Goal: Information Seeking & Learning: Learn about a topic

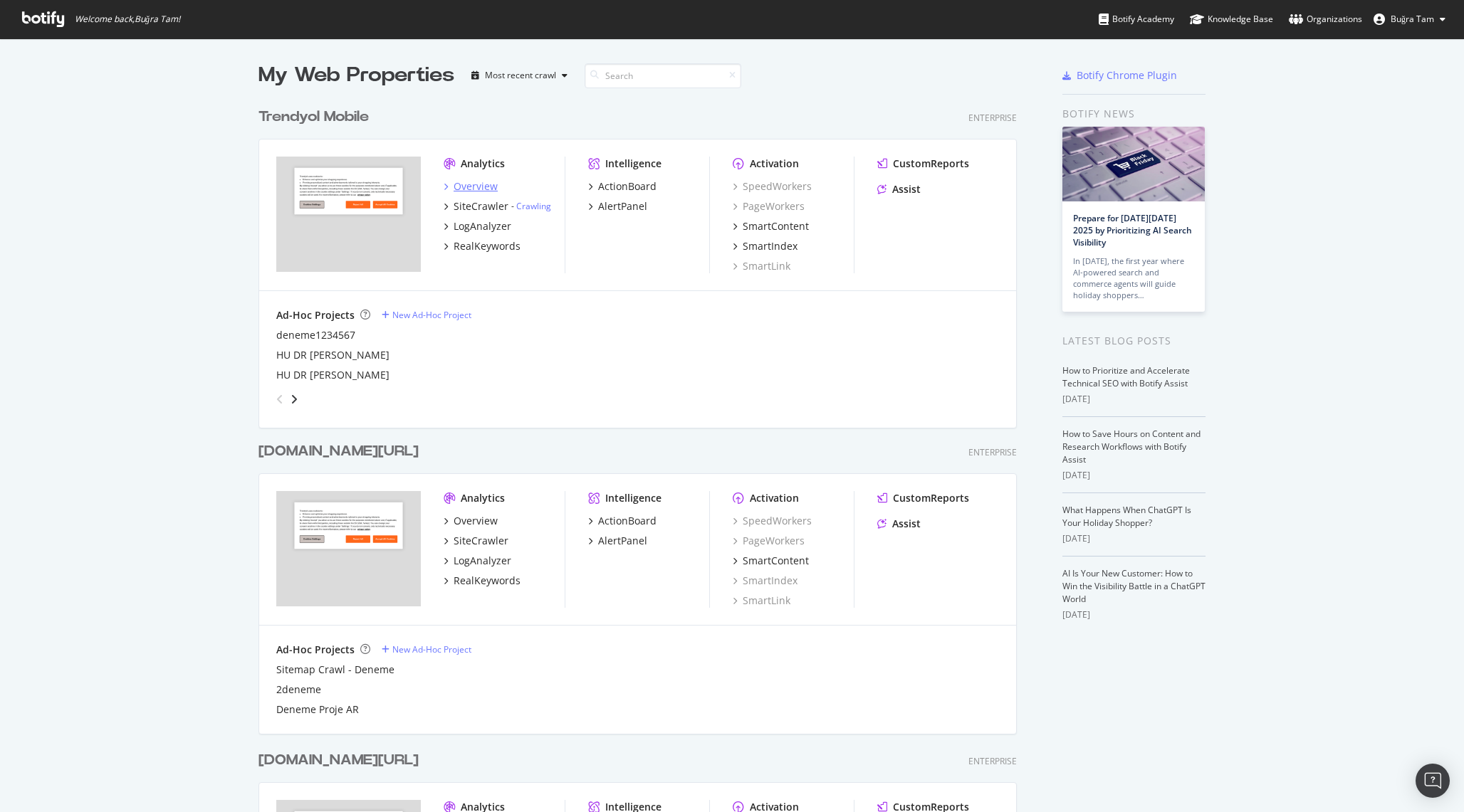
click at [467, 186] on div "Overview" at bounding box center [476, 186] width 44 height 14
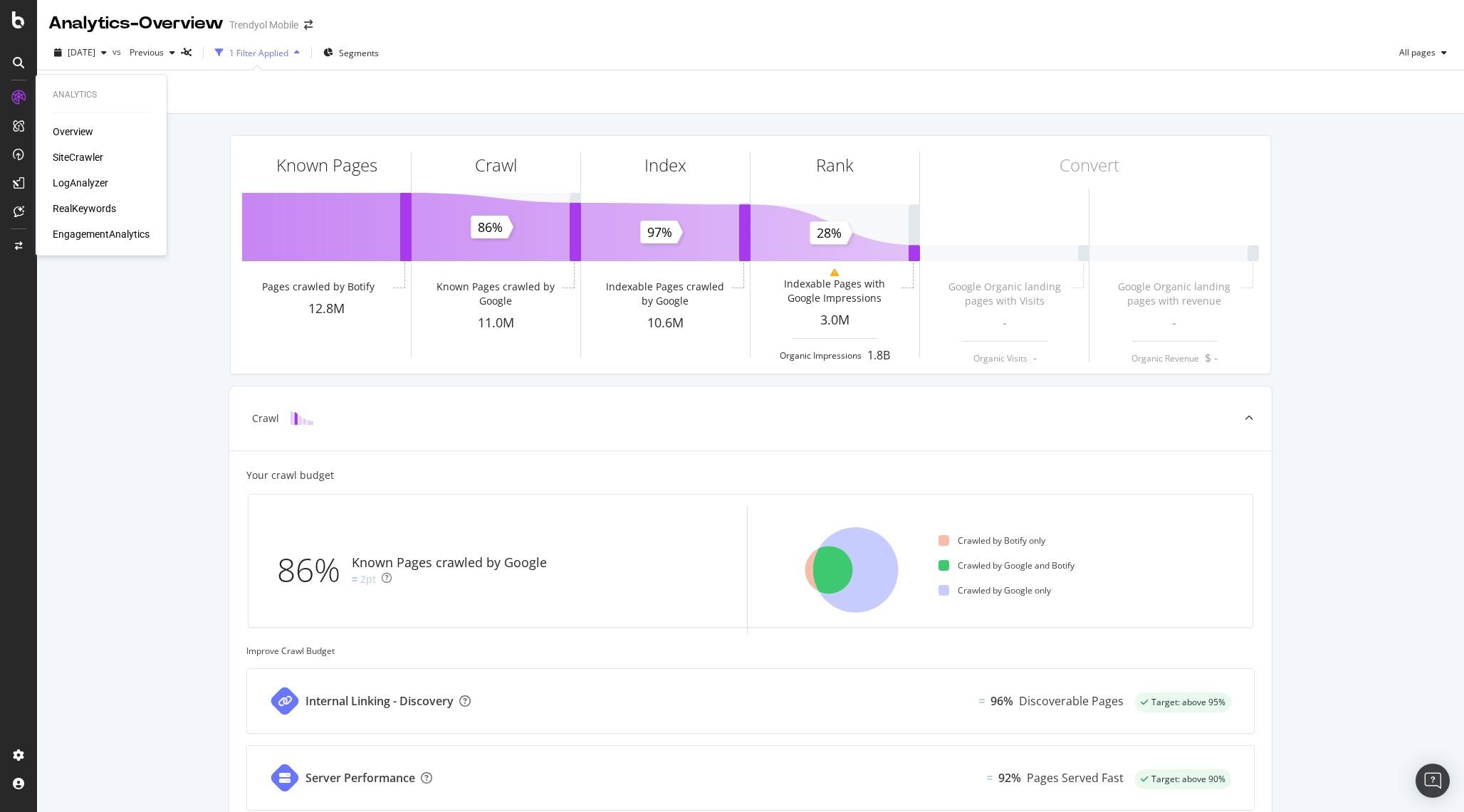
click at [75, 157] on div "SiteCrawler" at bounding box center [78, 157] width 51 height 14
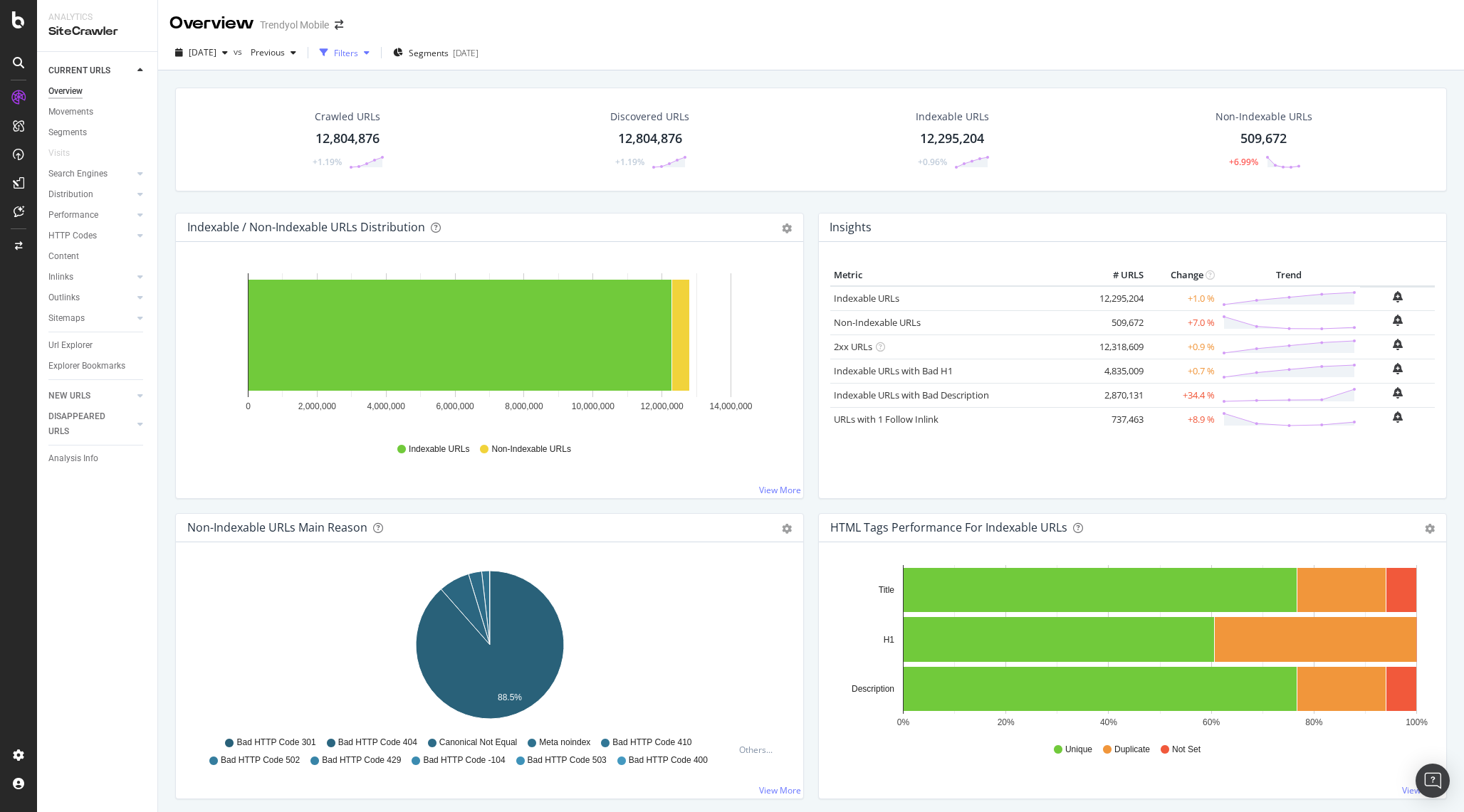
click at [358, 53] on div "Filters" at bounding box center [346, 53] width 24 height 12
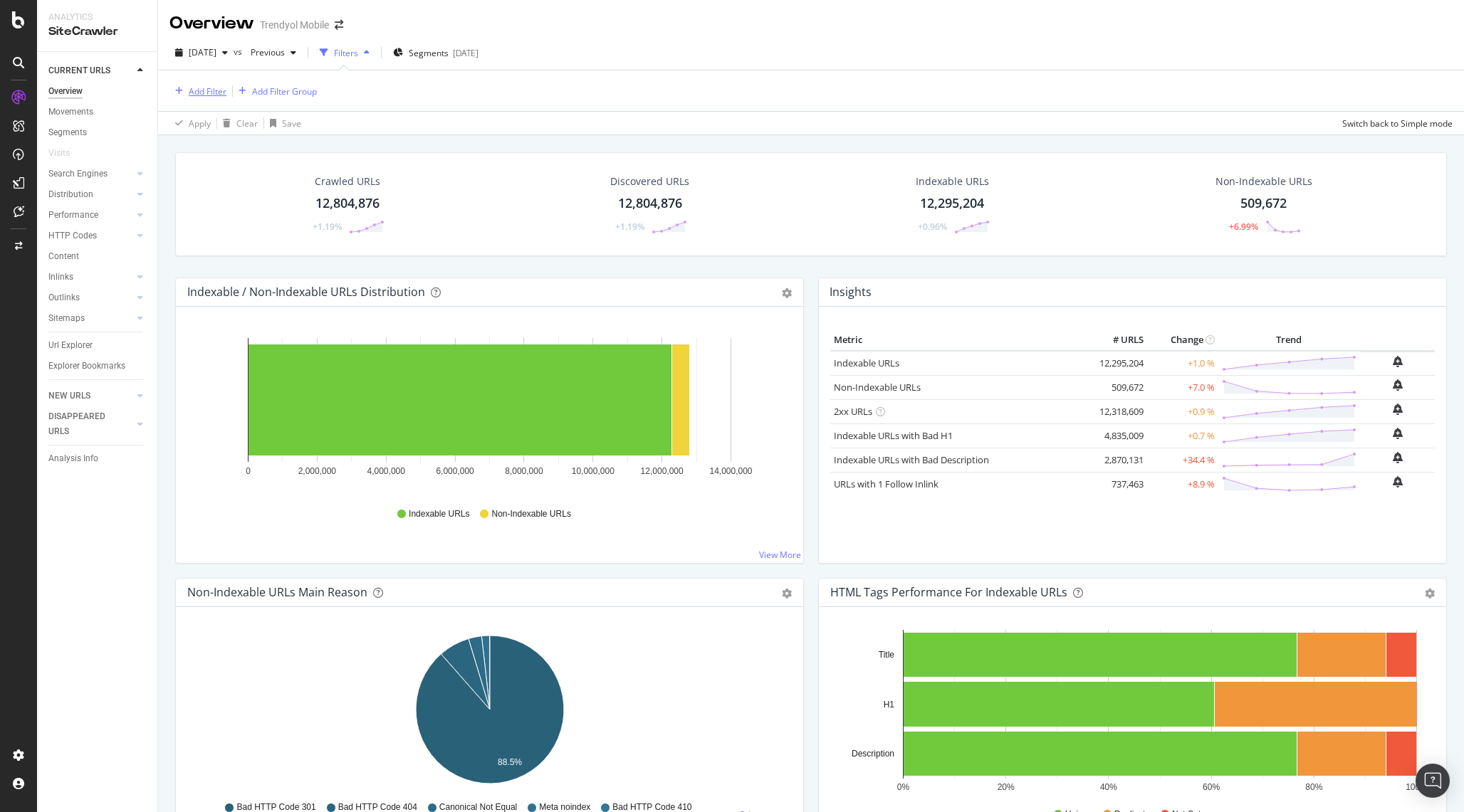
click at [219, 93] on div "Add Filter" at bounding box center [207, 91] width 38 height 12
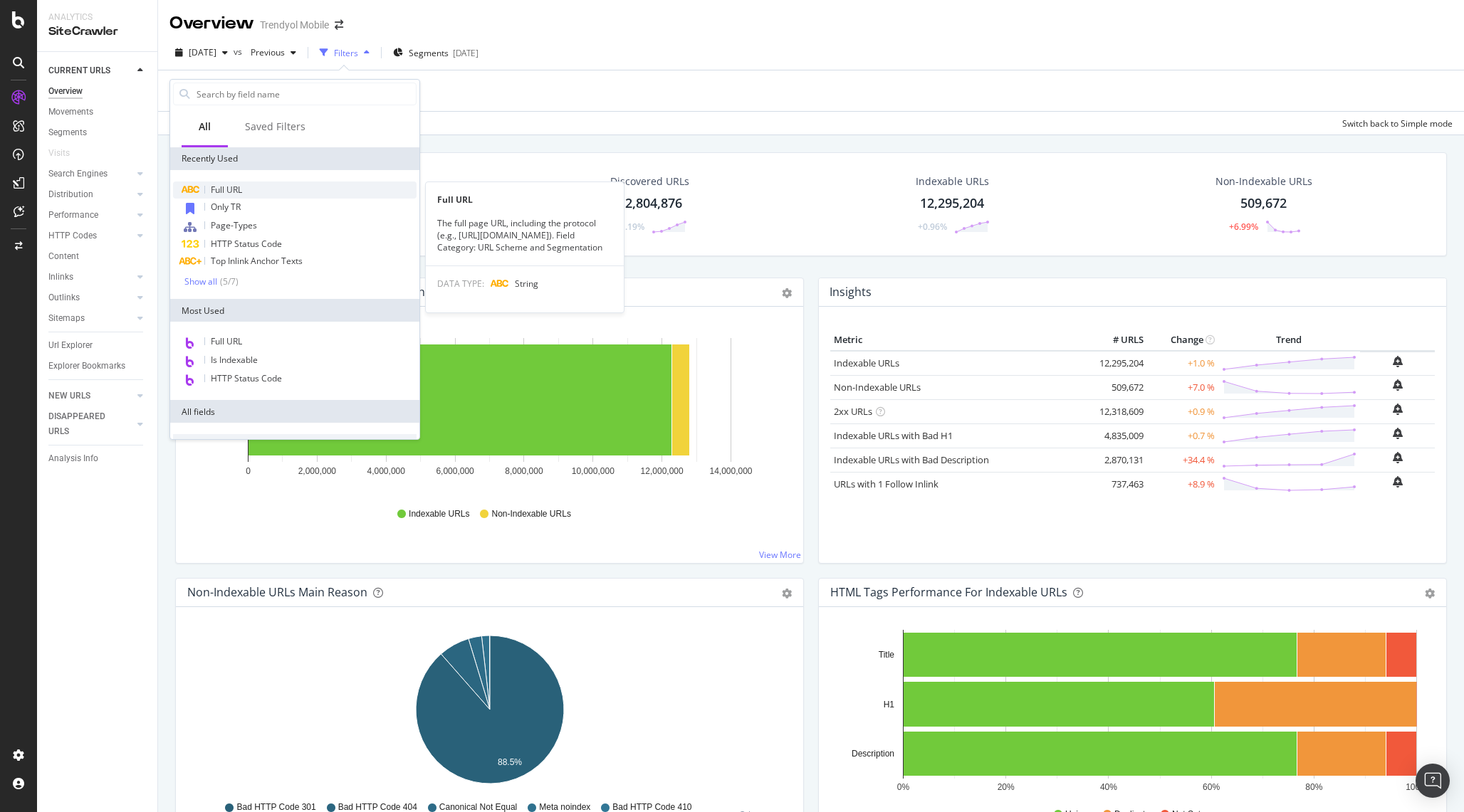
click at [265, 187] on div "Full URL" at bounding box center [295, 189] width 243 height 17
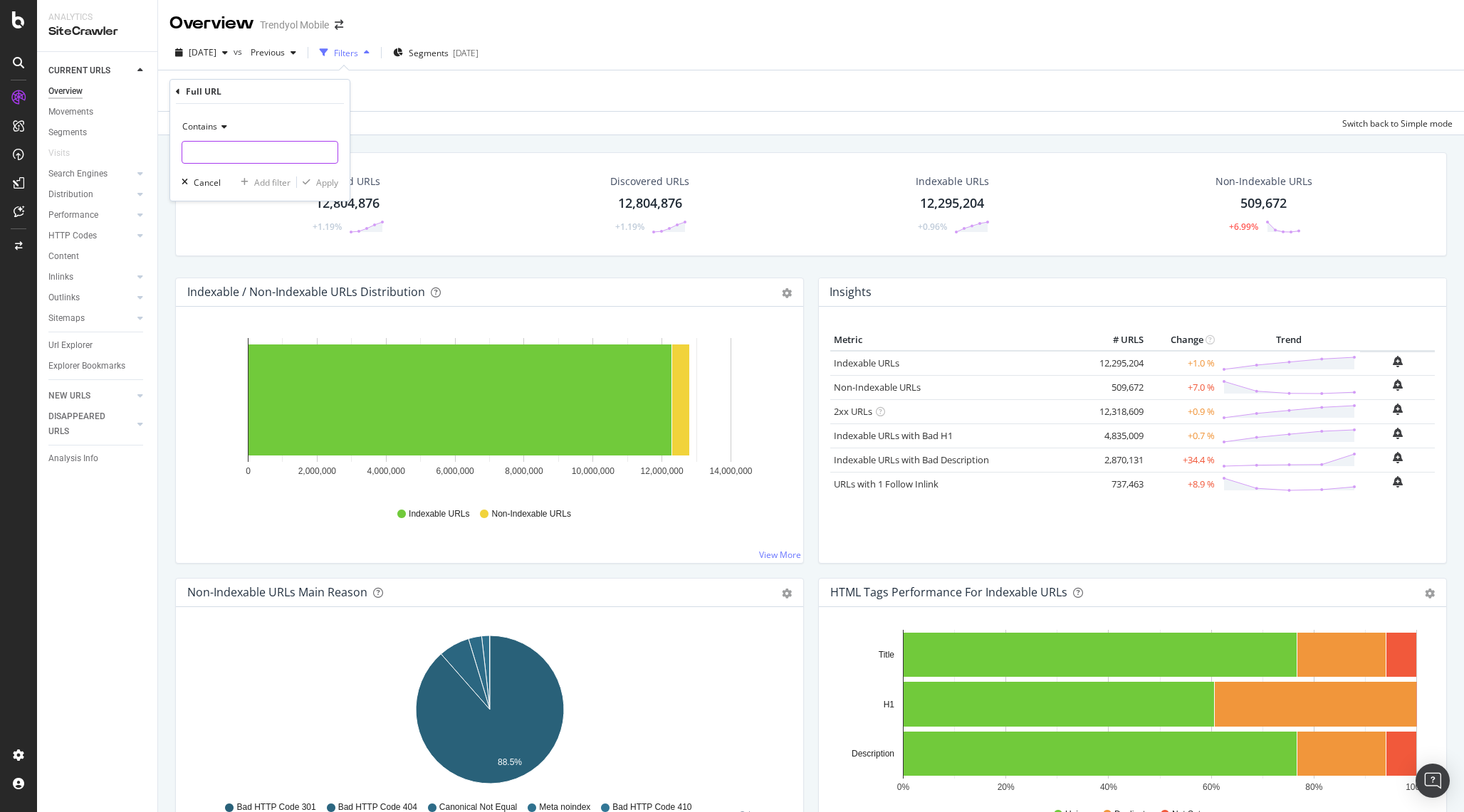
click at [236, 145] on input "text" at bounding box center [260, 153] width 155 height 23
type input "magaza"
click at [332, 182] on div "Apply" at bounding box center [327, 182] width 22 height 12
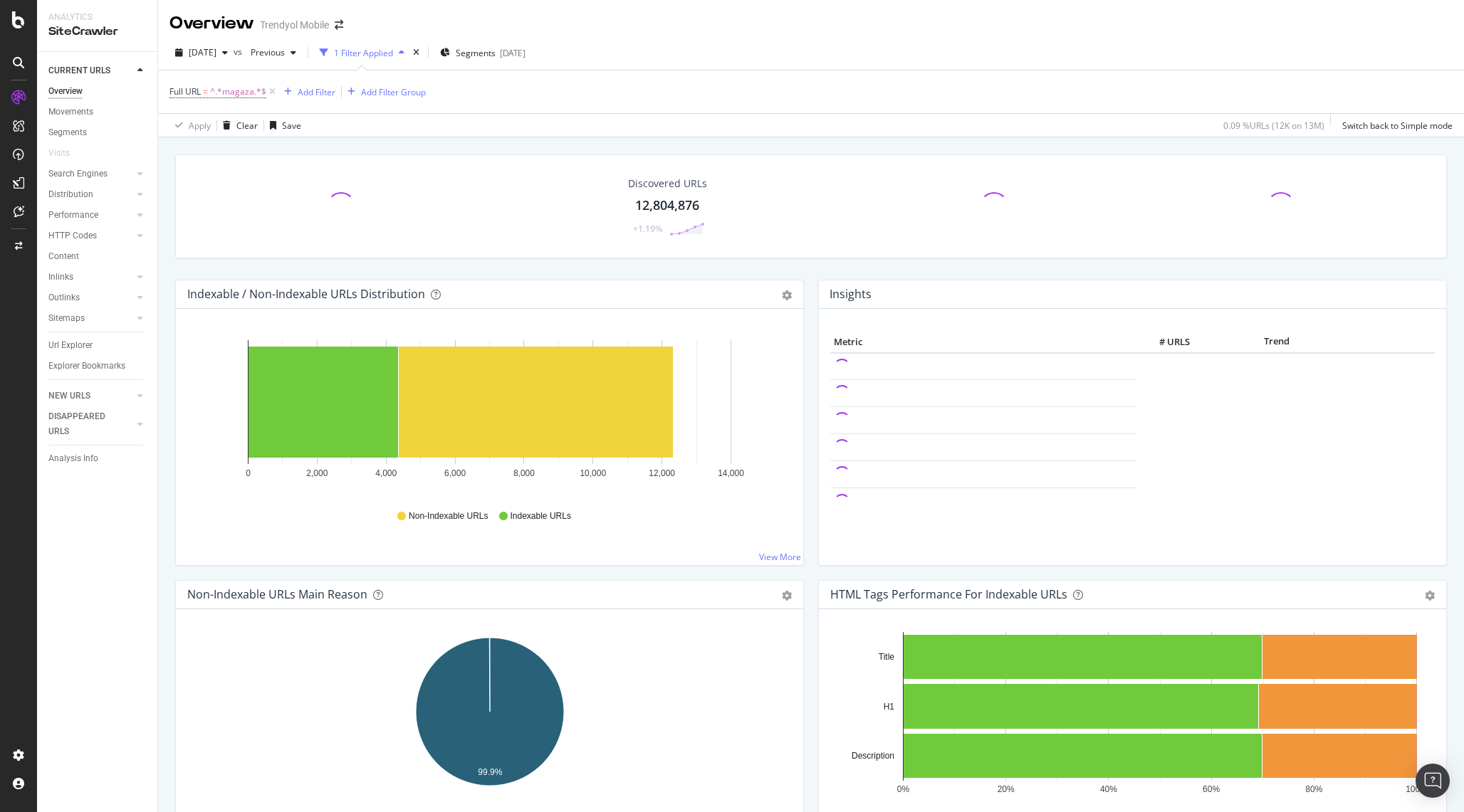
click at [267, 197] on div at bounding box center [341, 206] width 287 height 29
click at [343, 204] on div "12,332" at bounding box center [348, 206] width 39 height 19
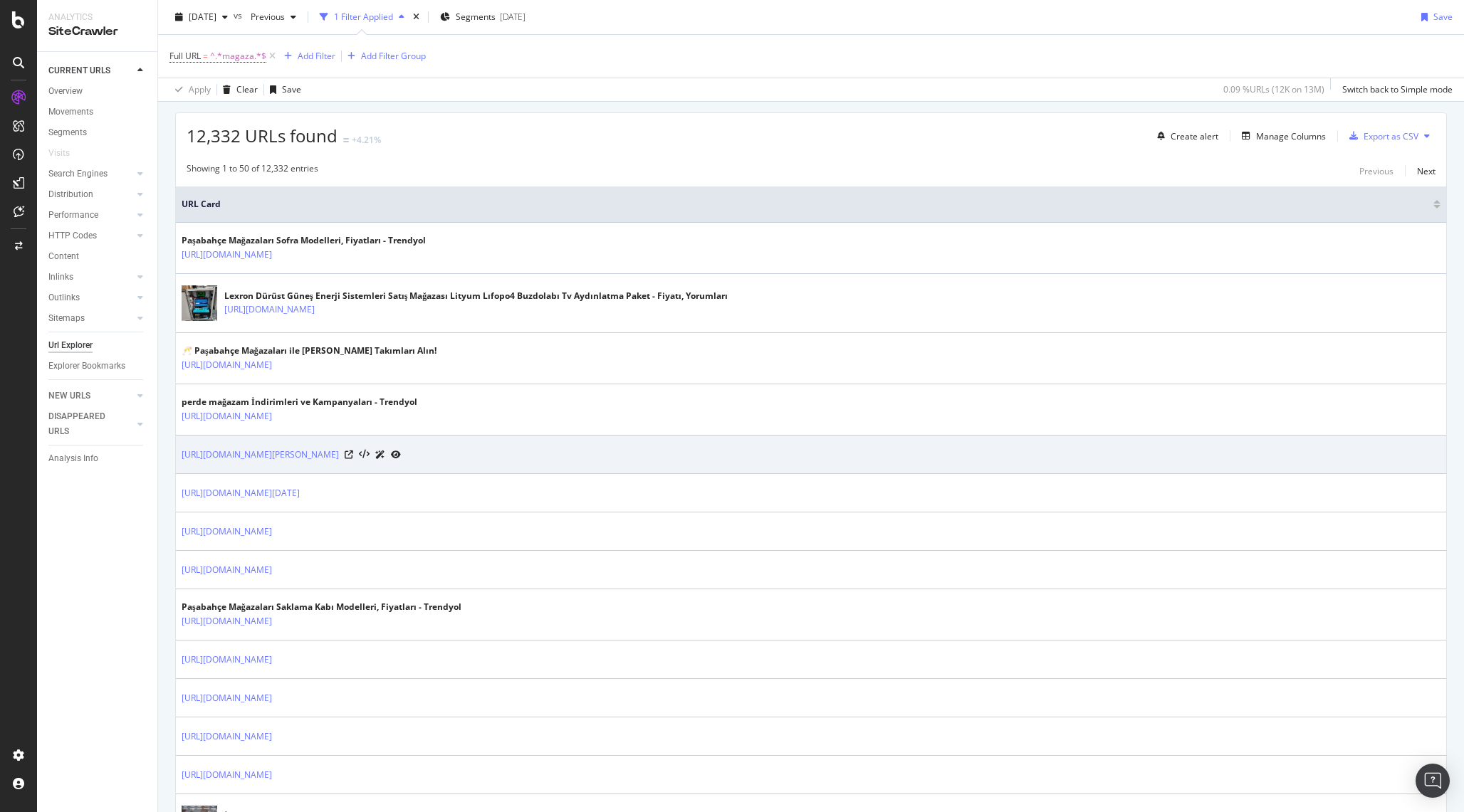
scroll to position [253, 0]
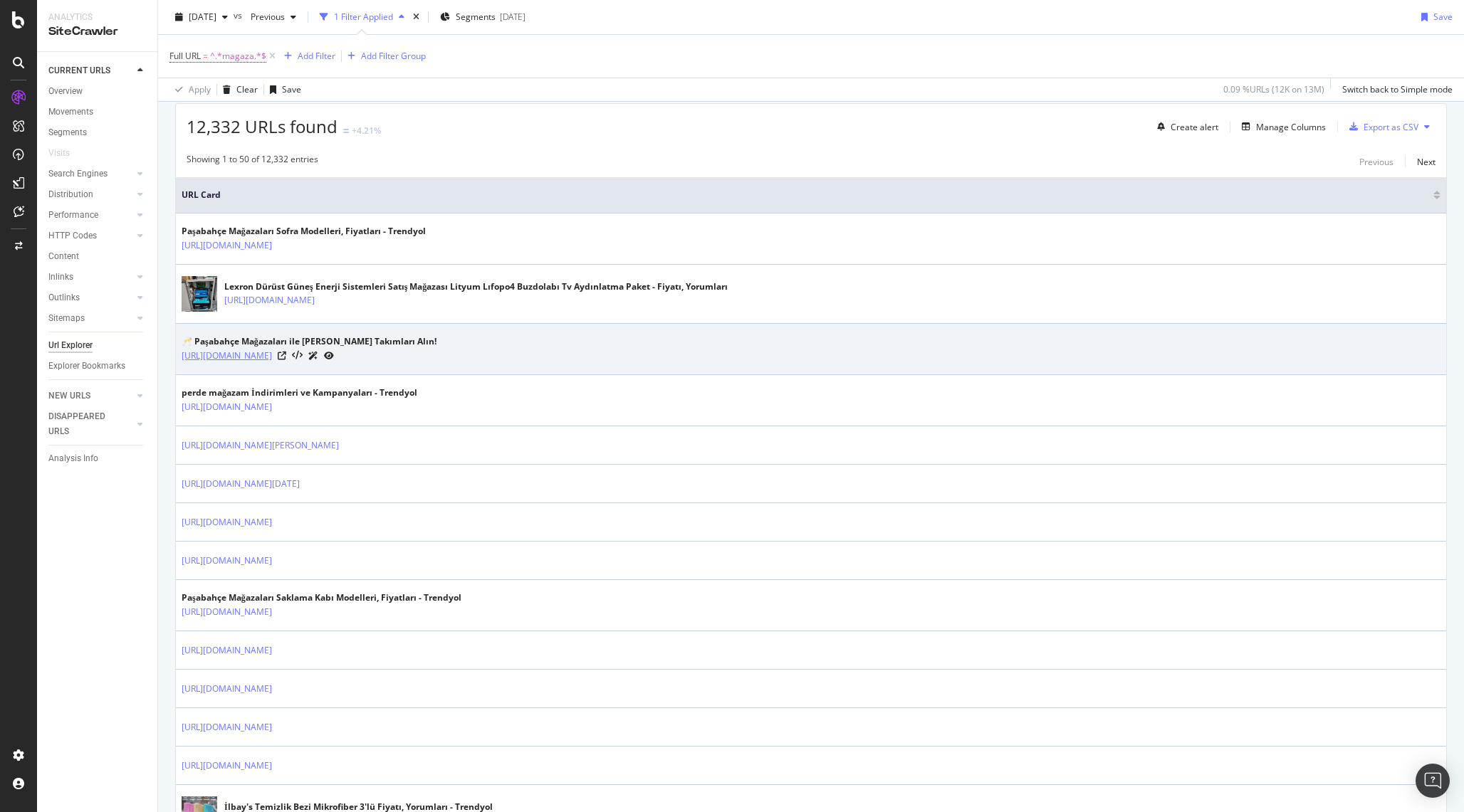
click at [272, 360] on link "[URL][DOMAIN_NAME]" at bounding box center [226, 355] width 91 height 14
click at [424, 356] on div "[URL][DOMAIN_NAME]" at bounding box center [309, 356] width 255 height 15
click at [287, 356] on icon at bounding box center [282, 356] width 8 height 8
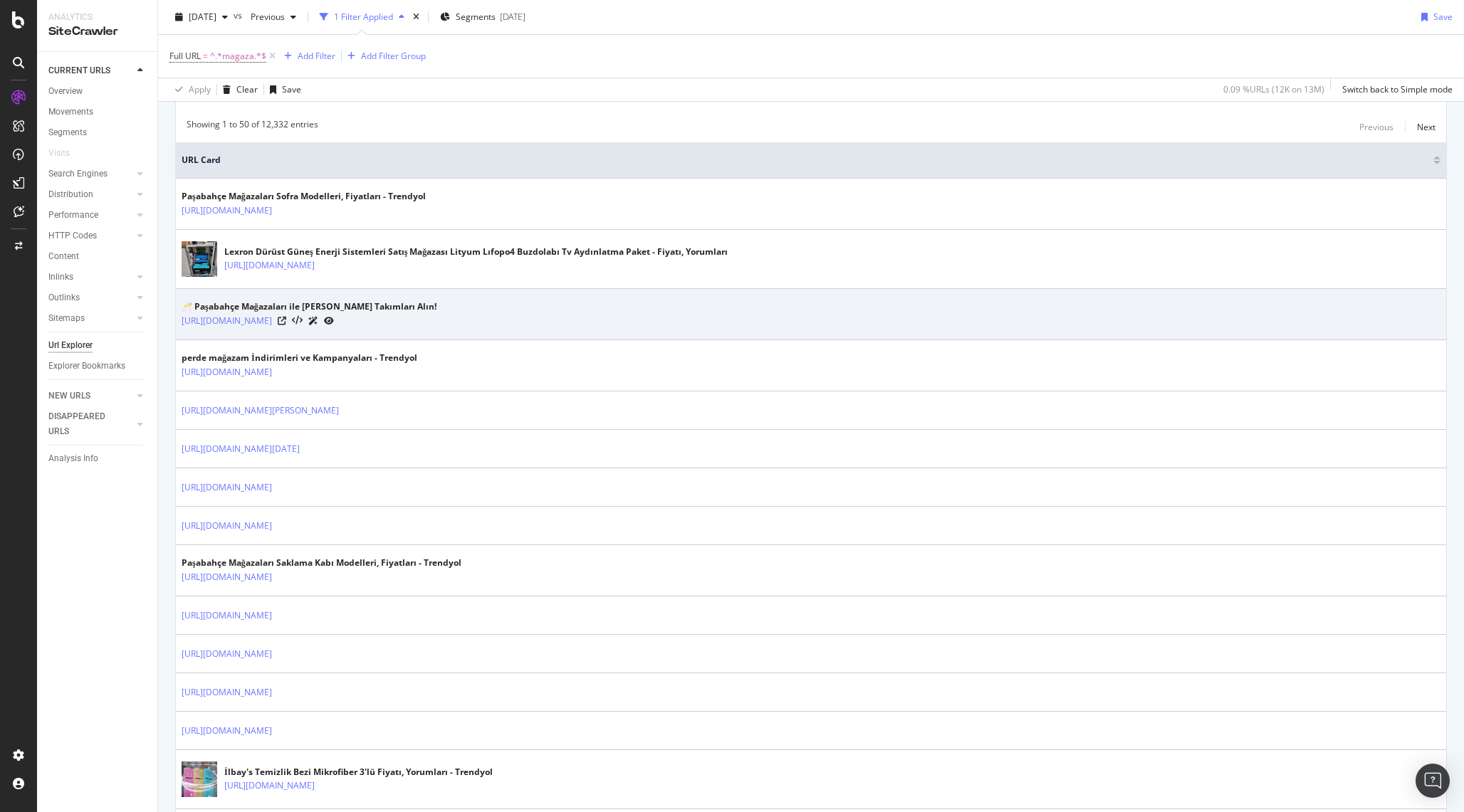
scroll to position [0, 0]
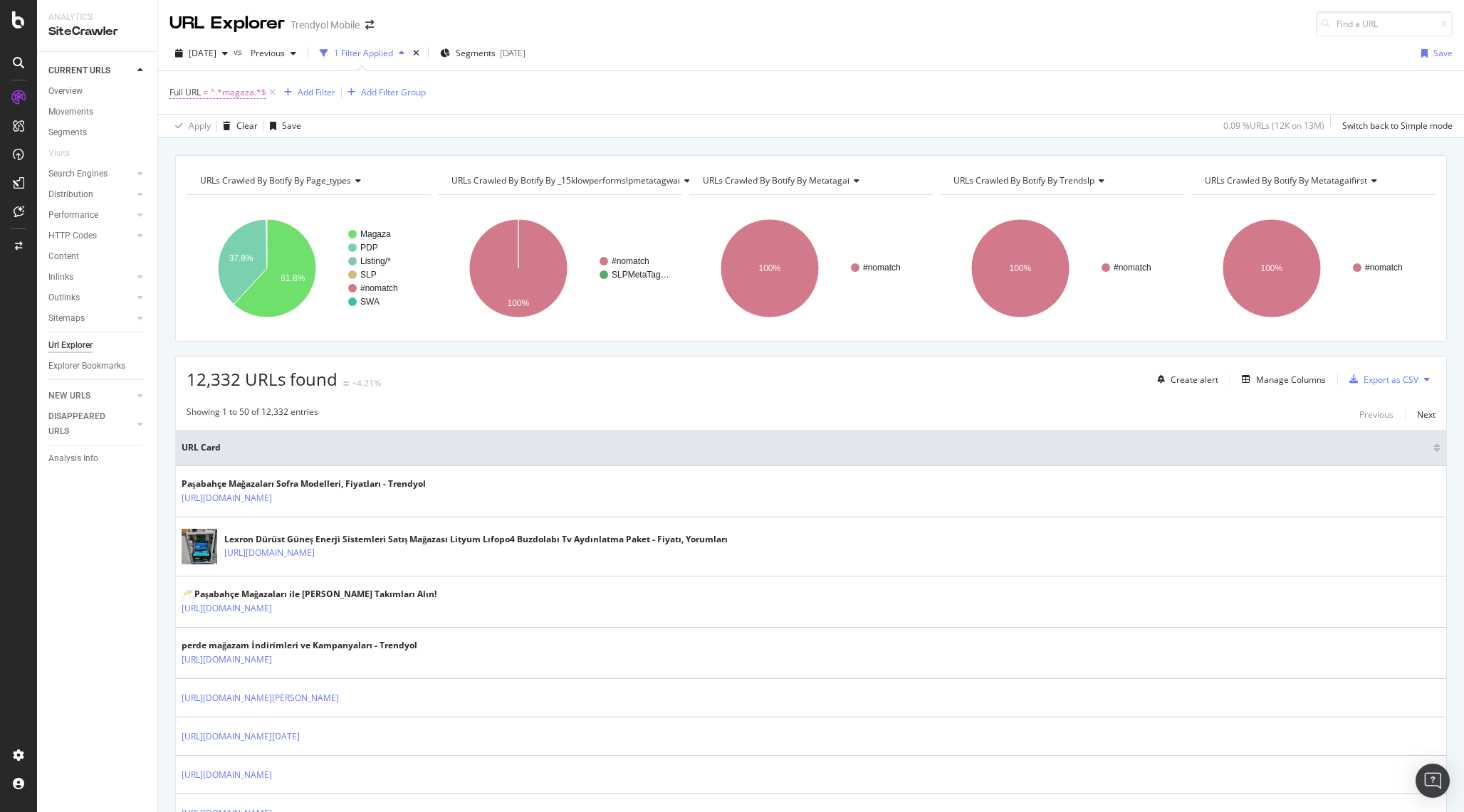
click at [243, 87] on span "^.*magaza.*$" at bounding box center [238, 92] width 56 height 20
click at [193, 145] on input "magaza" at bounding box center [249, 152] width 135 height 23
type input "/magaza/"
click at [327, 181] on div "Apply" at bounding box center [327, 181] width 22 height 12
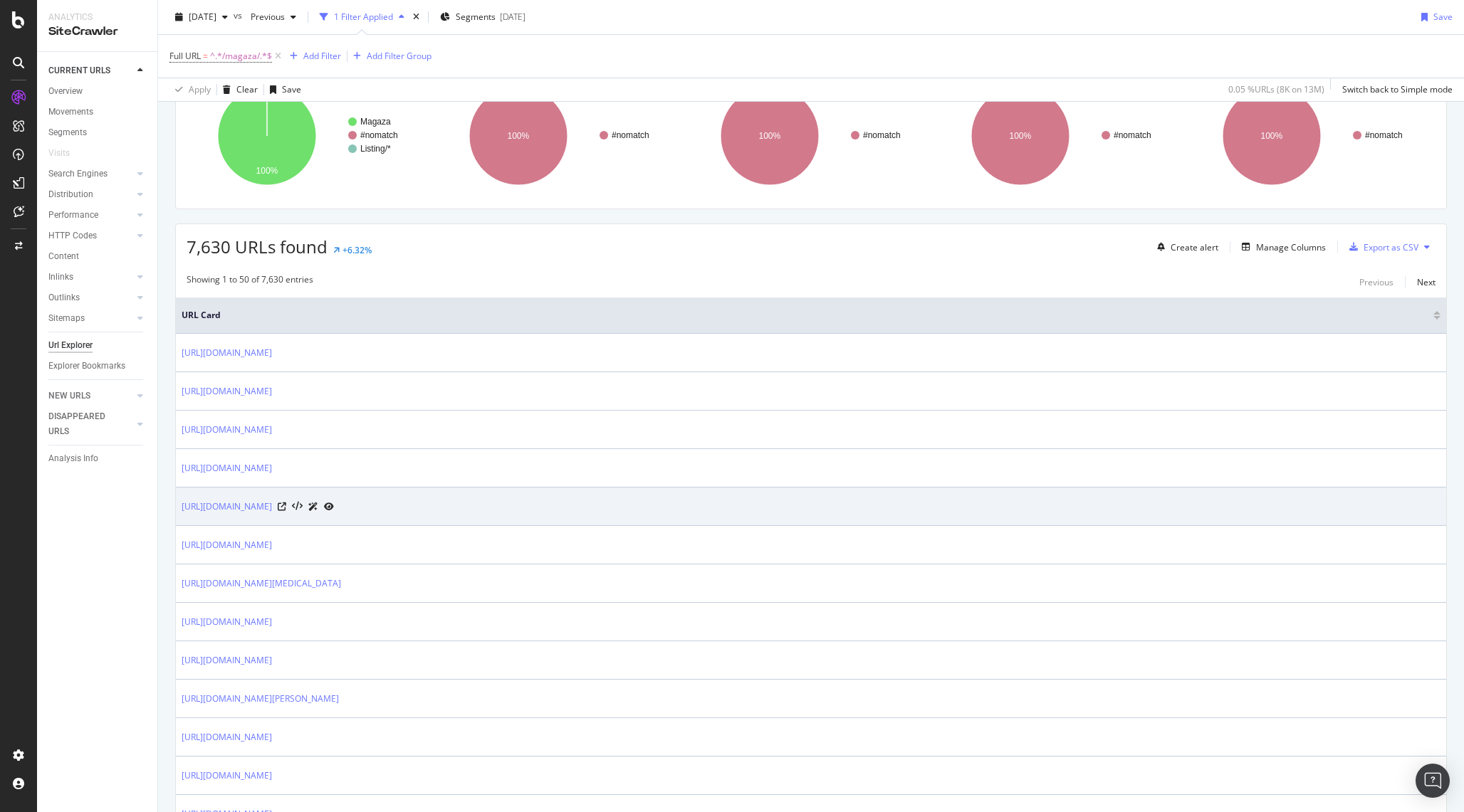
scroll to position [135, 0]
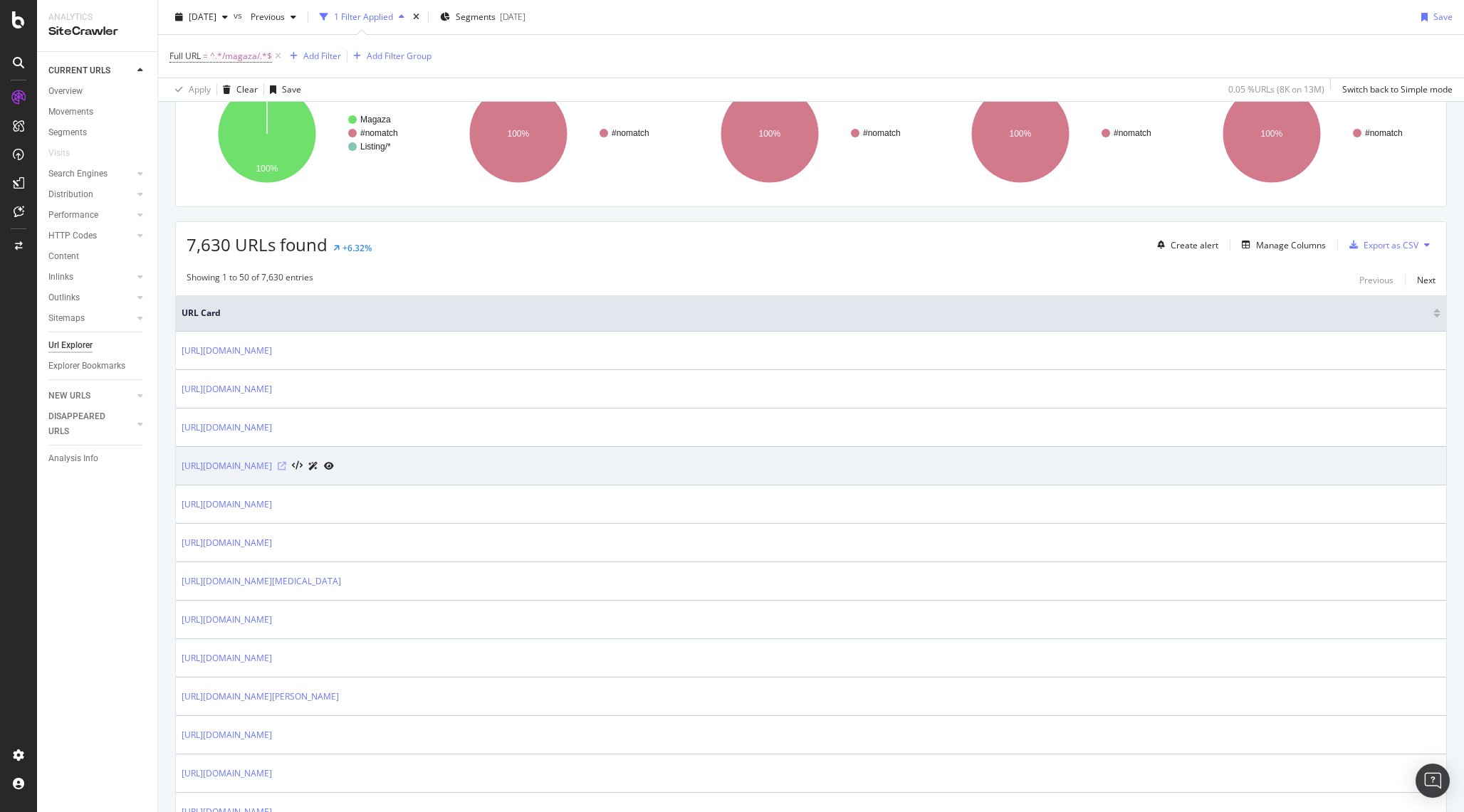
click at [287, 468] on icon at bounding box center [282, 466] width 8 height 8
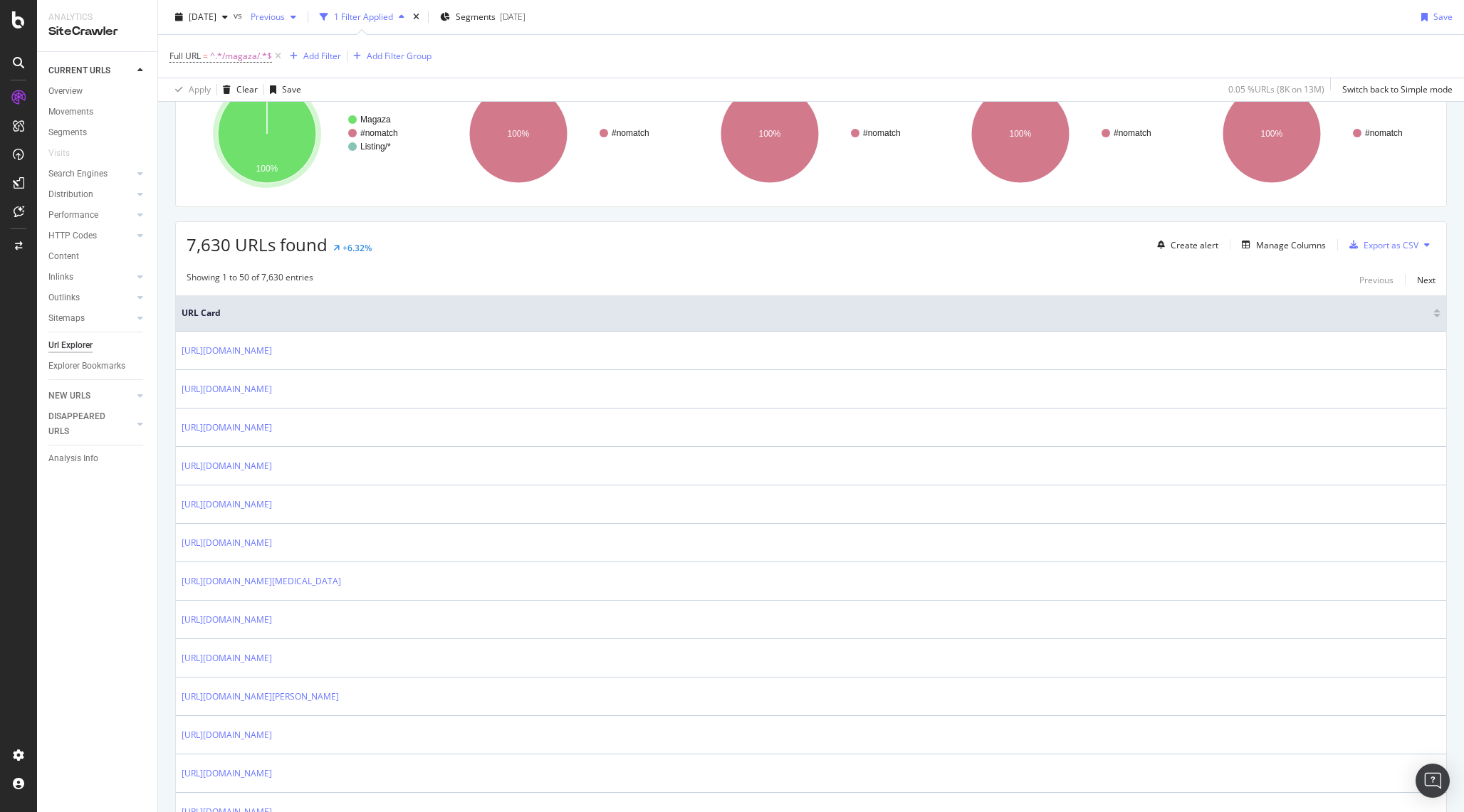
click at [302, 21] on div "Previous" at bounding box center [274, 17] width 57 height 21
click at [197, 20] on span "[DATE]" at bounding box center [202, 16] width 28 height 12
click at [101, 30] on div "SiteCrawler" at bounding box center [97, 32] width 98 height 16
click at [75, 21] on div "Analytics" at bounding box center [97, 17] width 98 height 12
click at [15, 100] on icon at bounding box center [18, 97] width 14 height 14
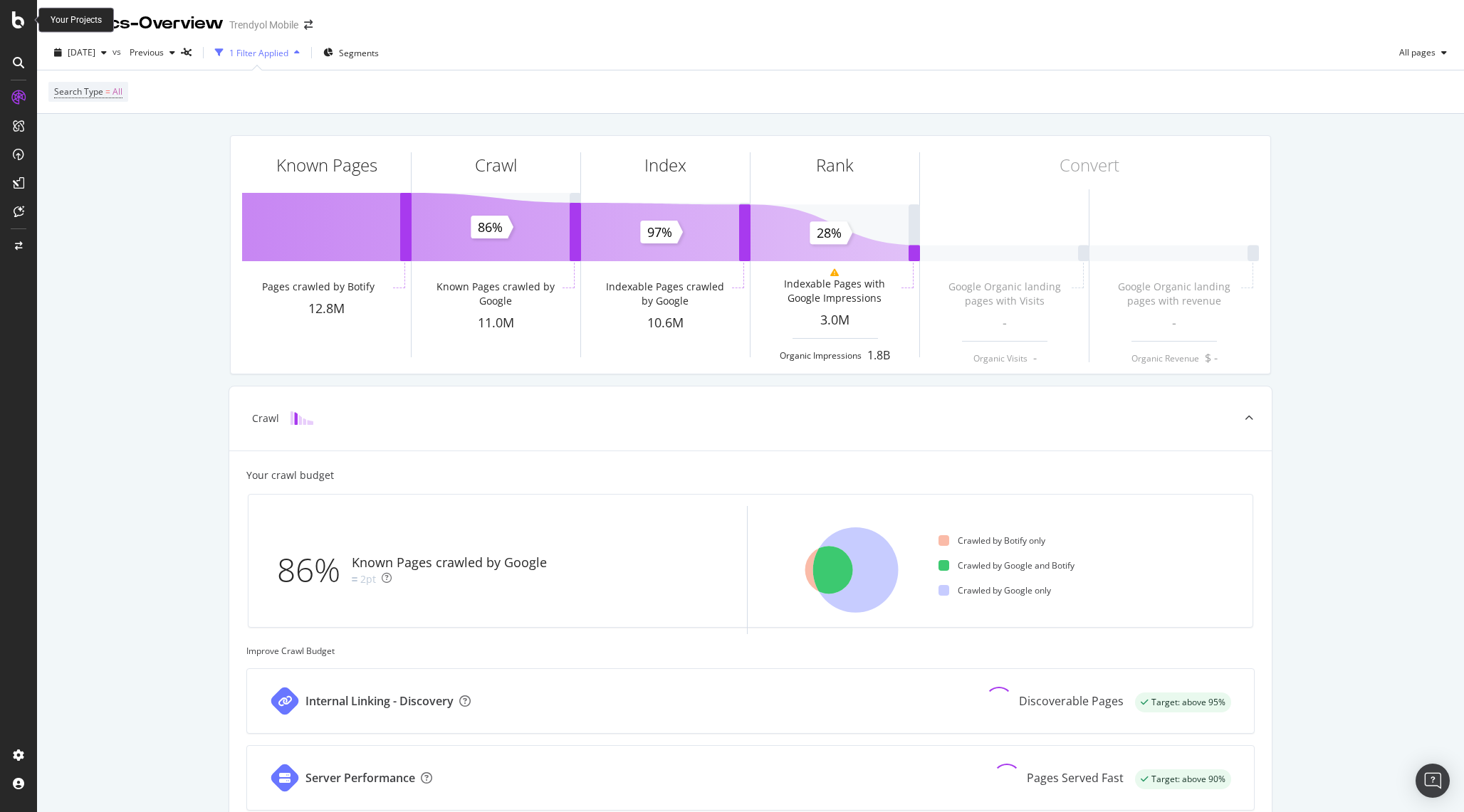
click at [14, 22] on icon at bounding box center [19, 20] width 13 height 17
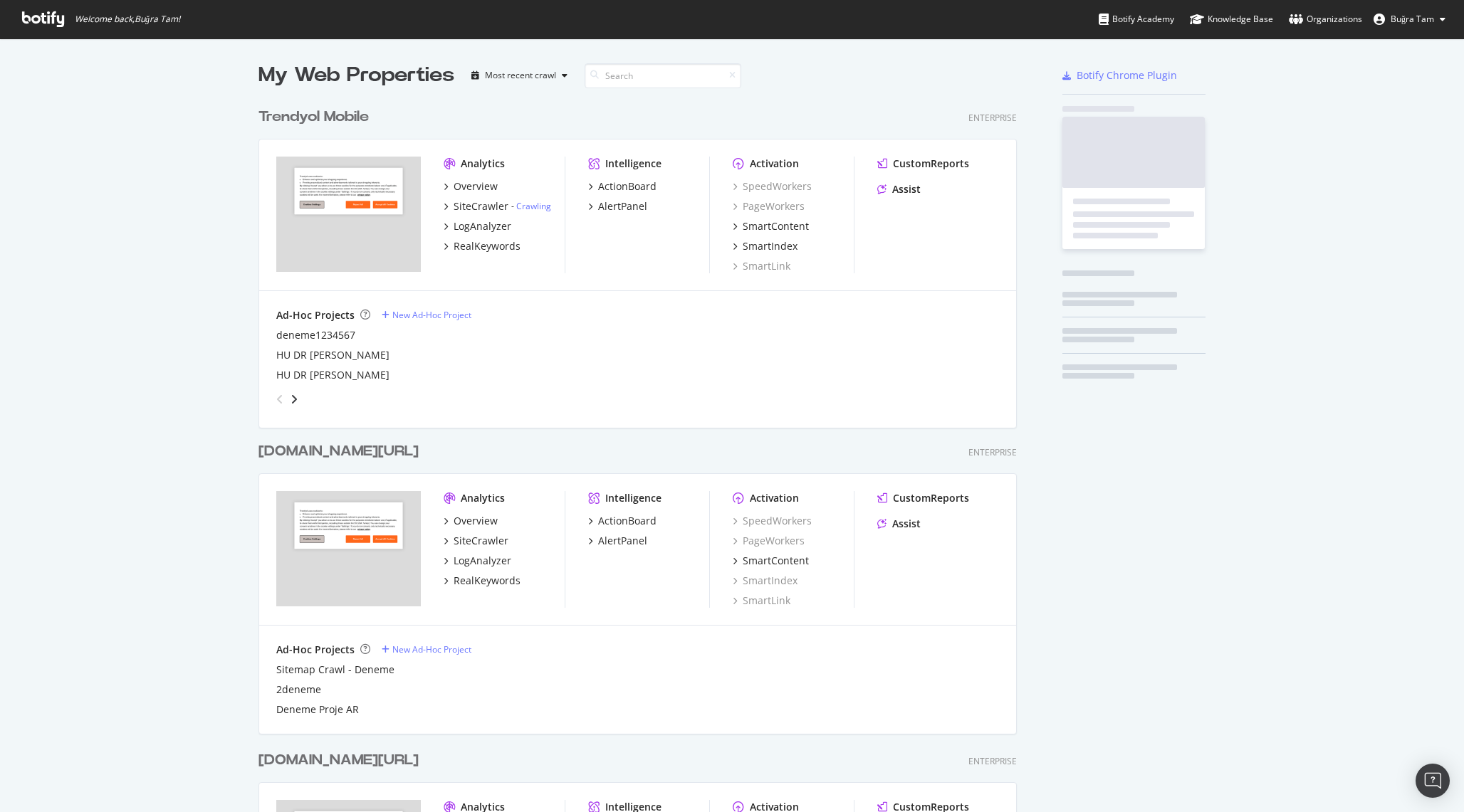
scroll to position [812, 1464]
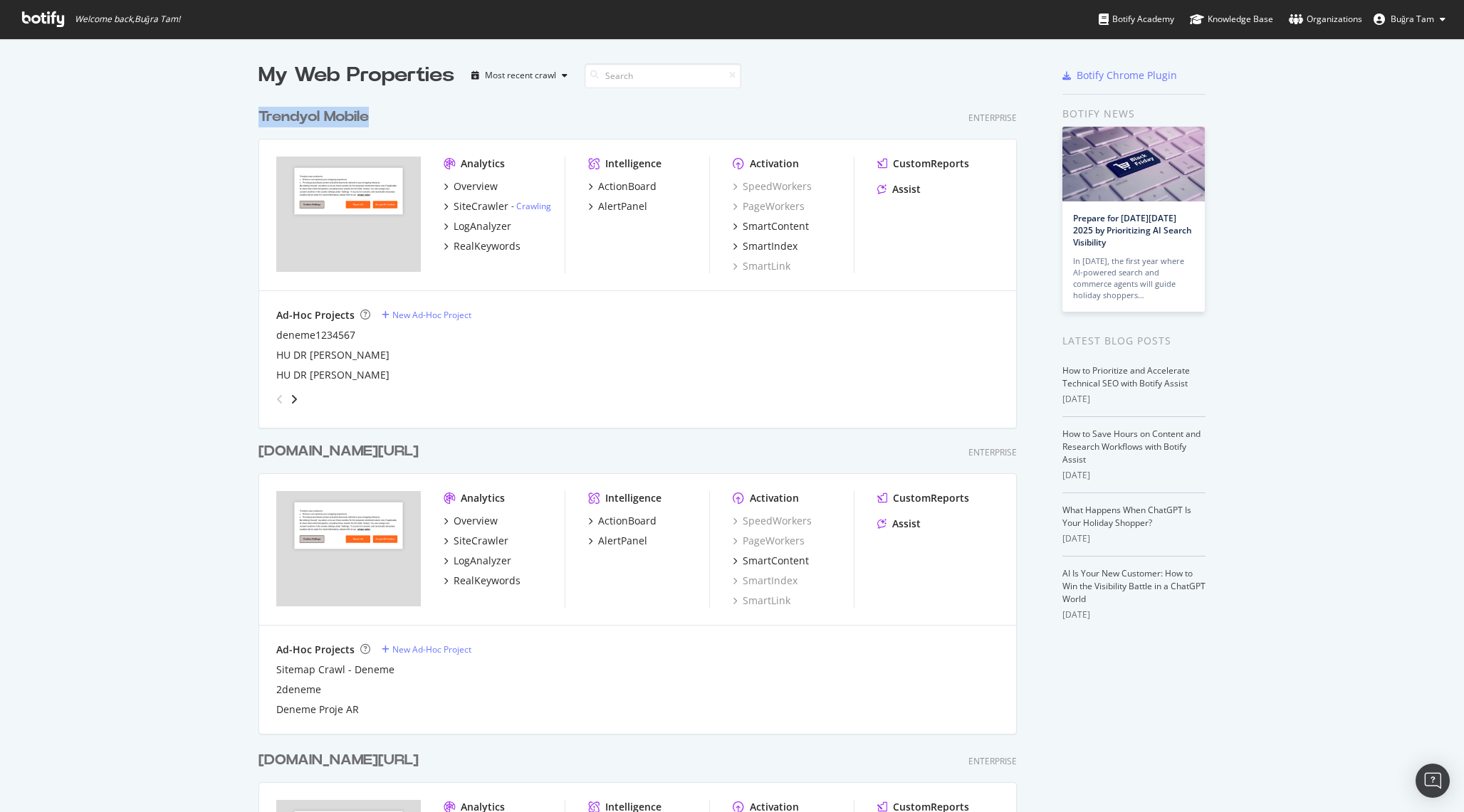
drag, startPoint x: 274, startPoint y: 112, endPoint x: 396, endPoint y: 109, distance: 122.0
copy div "Trendyol Mobile"
click at [479, 202] on div "SiteCrawler" at bounding box center [481, 206] width 55 height 14
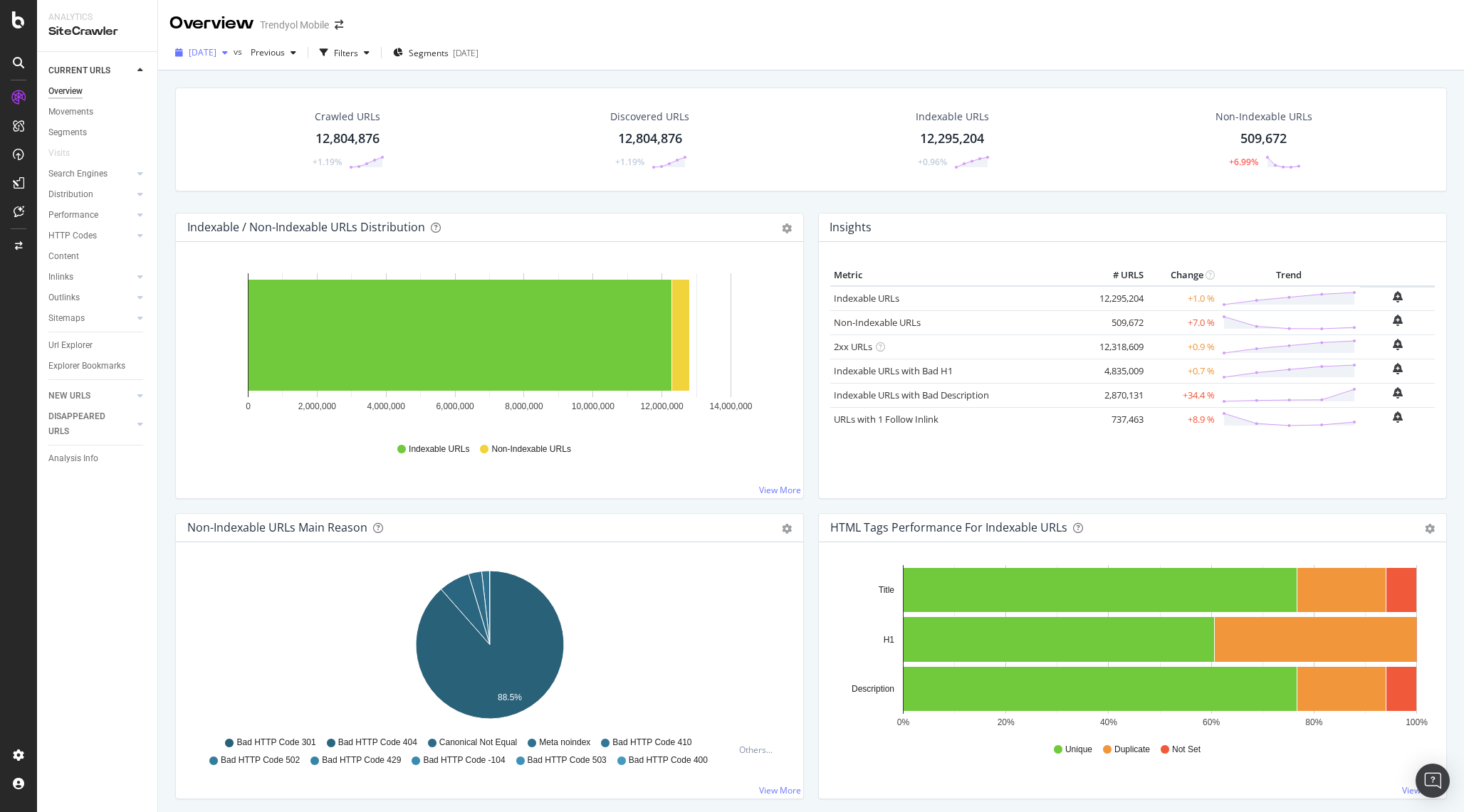
click at [234, 53] on div "button" at bounding box center [225, 52] width 17 height 8
